Goal: Task Accomplishment & Management: Use online tool/utility

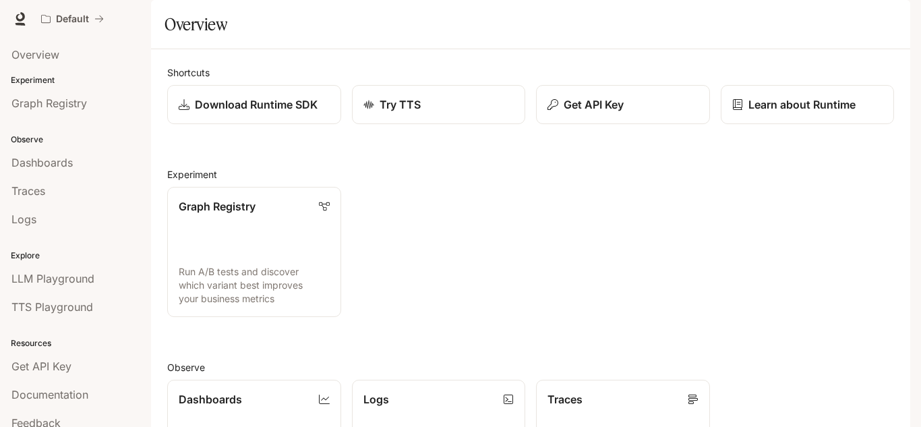
click at [920, 157] on div "Skip to main content Default Documentation Documentation Portal Overview Experi…" at bounding box center [460, 213] width 921 height 427
click at [595, 125] on button "Get API Key" at bounding box center [622, 105] width 175 height 40
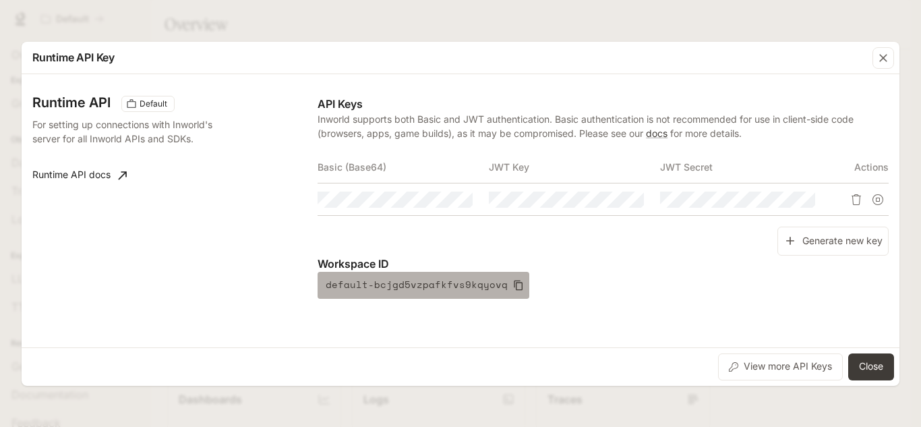
click at [513, 289] on icon "button" at bounding box center [518, 285] width 11 height 11
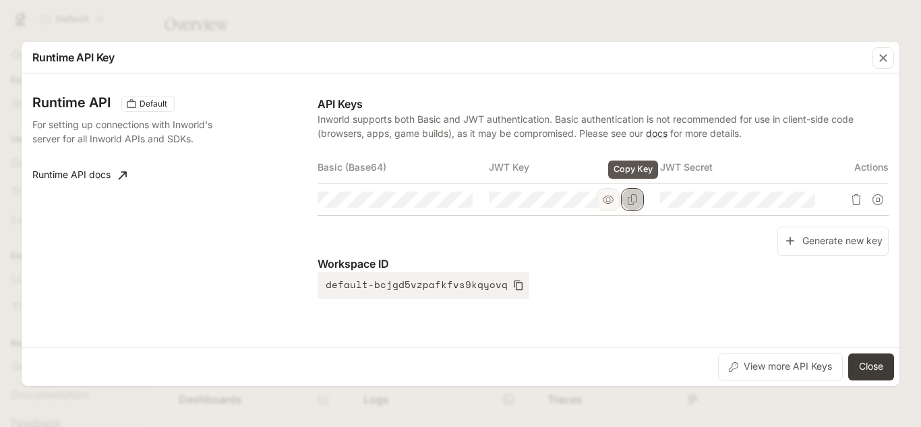
click at [627, 196] on icon "Copy Key" at bounding box center [632, 199] width 11 height 11
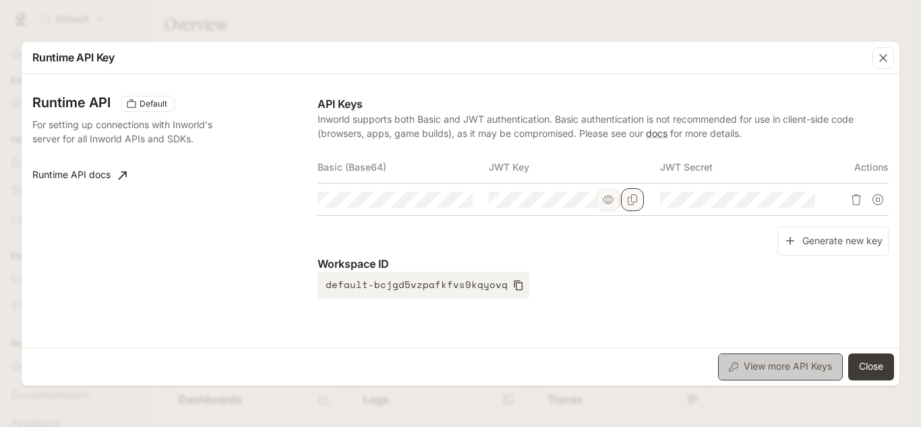
click at [796, 365] on button "View more API Keys" at bounding box center [780, 366] width 125 height 27
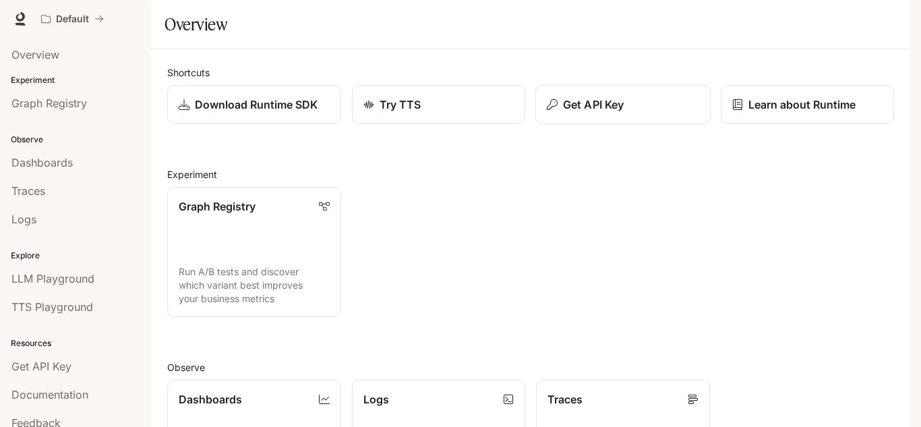
click at [602, 113] on p "Get API Key" at bounding box center [593, 104] width 61 height 16
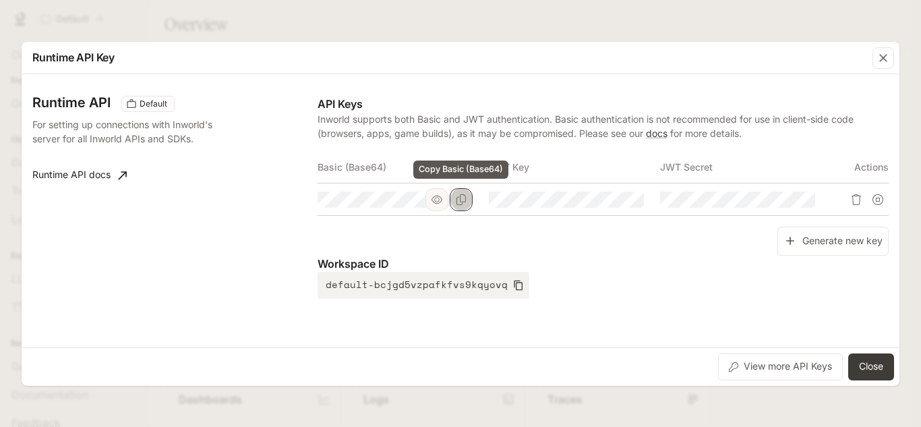
click at [459, 195] on icon "Copy Basic (Base64)" at bounding box center [461, 199] width 11 height 11
click at [440, 200] on icon "button" at bounding box center [437, 199] width 11 height 11
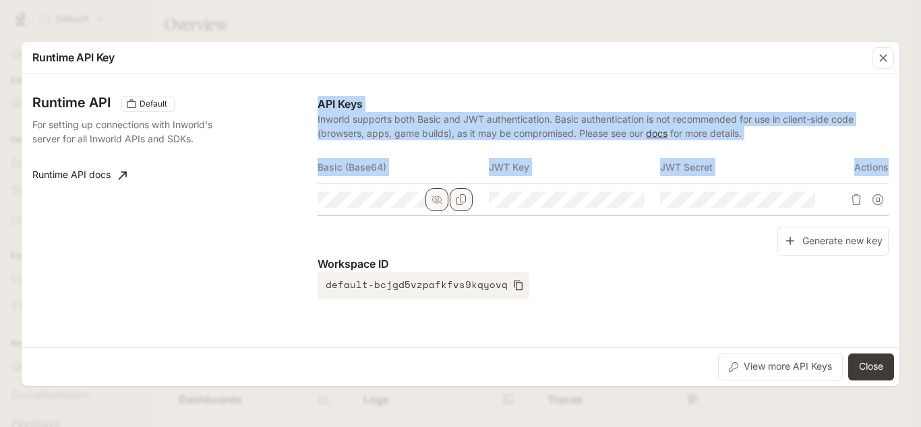
drag, startPoint x: 314, startPoint y: 160, endPoint x: 437, endPoint y: 196, distance: 128.5
click at [437, 196] on div "Runtime API Default For setting up connections with Inworld's server for all In…" at bounding box center [460, 211] width 856 height 262
click at [882, 201] on icon "Suspend API key" at bounding box center [878, 199] width 11 height 11
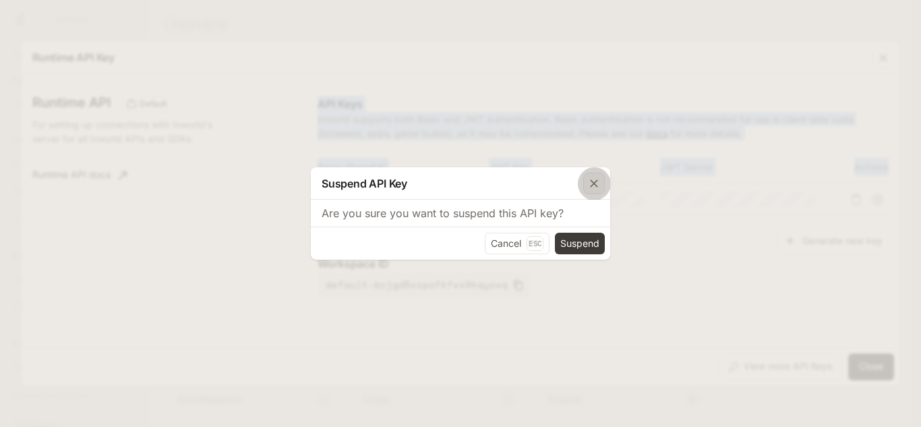
click at [591, 183] on icon "button" at bounding box center [593, 183] width 13 height 13
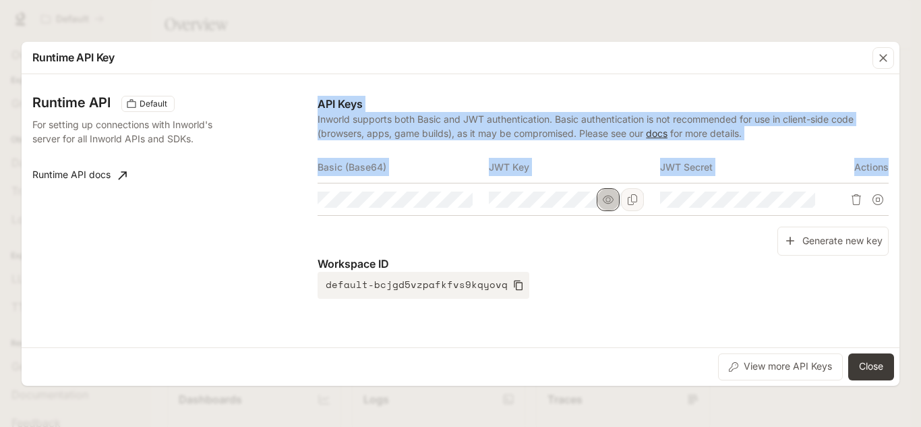
click at [602, 198] on button "button" at bounding box center [608, 199] width 23 height 23
click at [783, 198] on icon "button" at bounding box center [779, 199] width 11 height 11
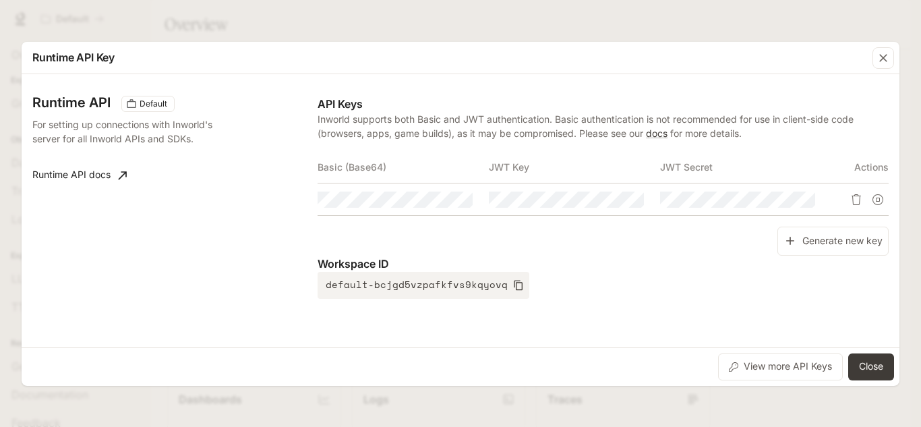
click at [604, 276] on div "Workspace ID default-bcjgd5vzpafkfvs9kqyovq" at bounding box center [603, 277] width 571 height 43
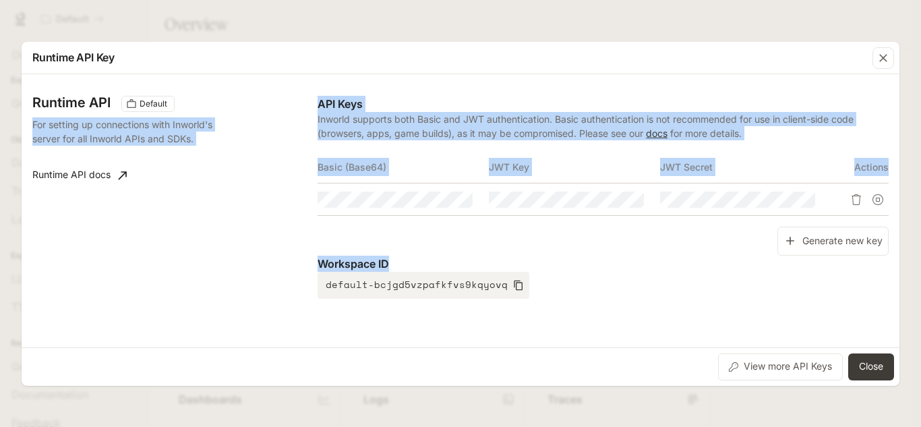
drag, startPoint x: 308, startPoint y: 88, endPoint x: 535, endPoint y: 322, distance: 326.2
click at [535, 322] on div "Runtime API Default For setting up connections with Inworld's server for all In…" at bounding box center [460, 211] width 856 height 262
drag, startPoint x: 535, startPoint y: 322, endPoint x: 308, endPoint y: 84, distance: 329.6
click at [308, 84] on div "Runtime API Default For setting up connections with Inworld's server for all In…" at bounding box center [460, 211] width 856 height 262
copy div "For setting up connections with Inworld's server for all Inworld APIs and SDKs.…"
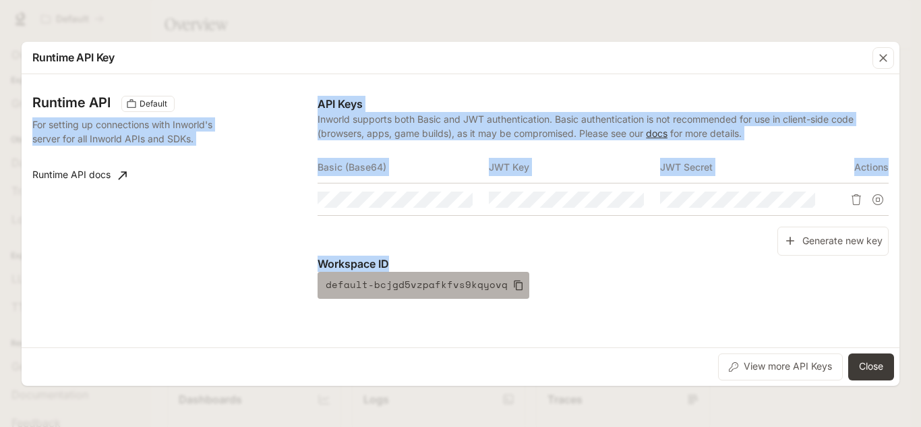
click at [513, 286] on icon "button" at bounding box center [518, 285] width 11 height 11
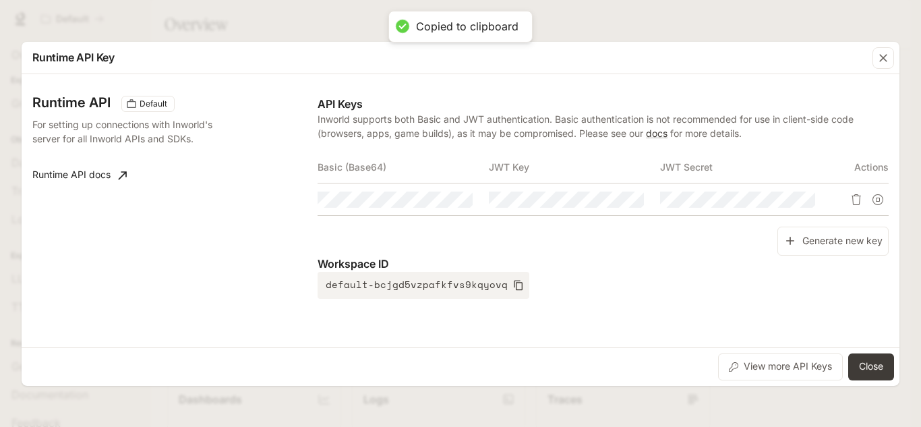
click at [595, 279] on div "Workspace ID default-bcjgd5vzpafkfvs9kqyovq" at bounding box center [603, 277] width 571 height 43
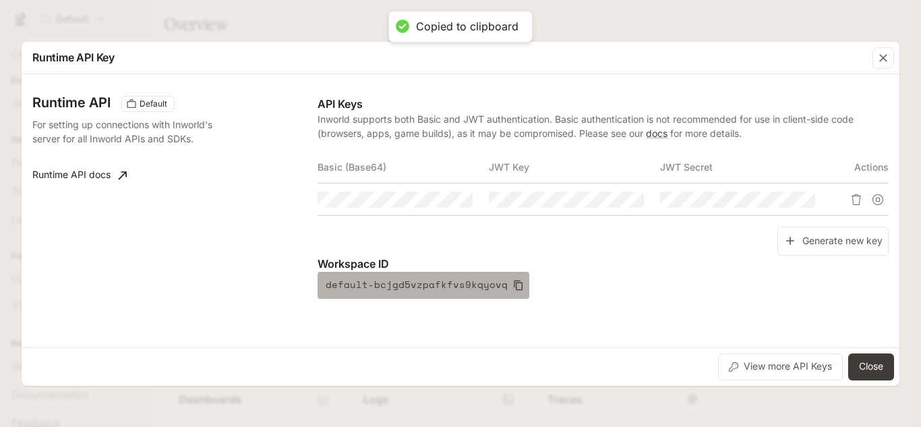
click at [508, 291] on button "default-bcjgd5vzpafkfvs9kqyovq" at bounding box center [424, 285] width 212 height 27
click at [505, 291] on button "default-bcjgd5vzpafkfvs9kqyovq" at bounding box center [424, 285] width 212 height 27
